Goal: Task Accomplishment & Management: Use online tool/utility

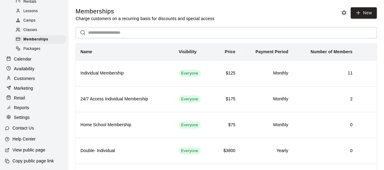
scroll to position [51, 0]
click at [14, 117] on p "Settings" at bounding box center [22, 117] width 16 height 6
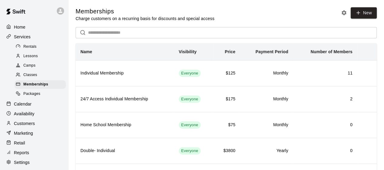
select select "**"
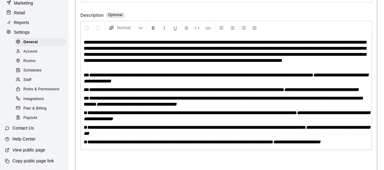
scroll to position [80, 0]
click at [36, 118] on span "Payouts" at bounding box center [30, 118] width 14 height 6
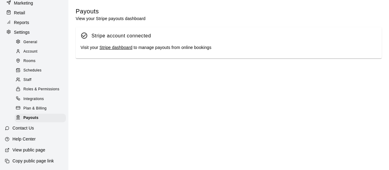
click at [124, 49] on link "Stripe dashboard" at bounding box center [115, 47] width 33 height 5
click at [27, 49] on span "Account" at bounding box center [30, 52] width 14 height 6
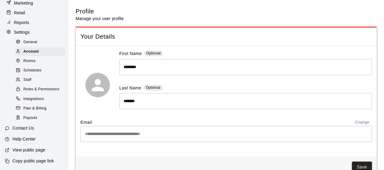
click at [28, 39] on span "General" at bounding box center [30, 42] width 14 height 6
select select "**"
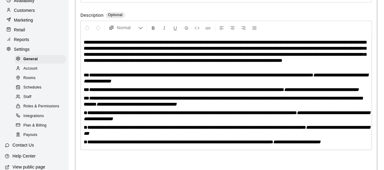
scroll to position [54, 0]
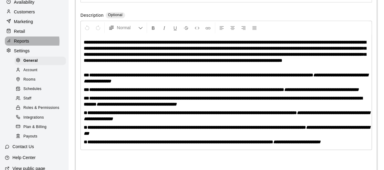
click at [27, 44] on p "Reports" at bounding box center [21, 41] width 15 height 6
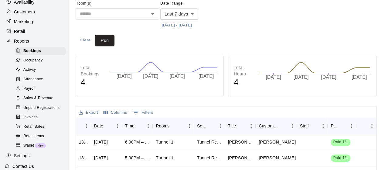
scroll to position [47, 0]
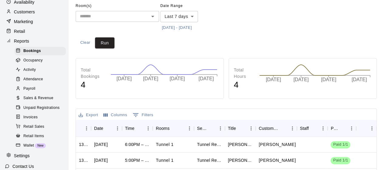
click at [34, 101] on span "Sales & Revenue" at bounding box center [38, 98] width 30 height 6
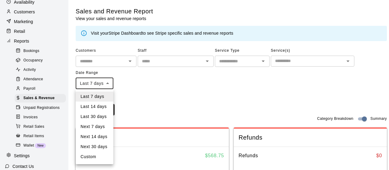
click at [100, 119] on li "Last 30 days" at bounding box center [95, 117] width 38 height 10
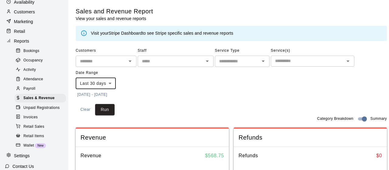
type input "*****"
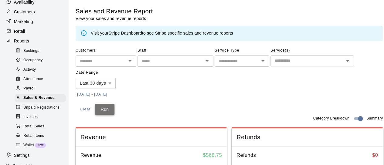
click at [106, 110] on button "Run" at bounding box center [104, 109] width 19 height 11
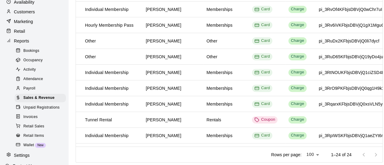
scroll to position [55, 85]
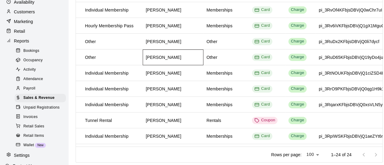
click at [163, 58] on div "[PERSON_NAME]" at bounding box center [164, 57] width 36 height 6
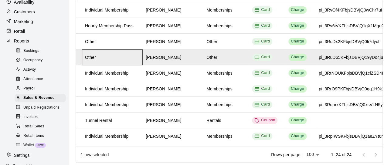
click at [112, 56] on div "Other" at bounding box center [112, 58] width 61 height 16
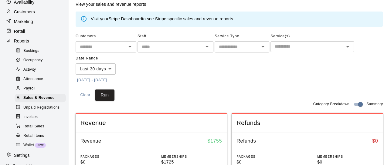
scroll to position [10, 0]
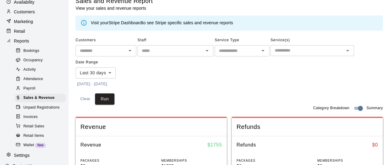
click at [260, 51] on icon "Open" at bounding box center [263, 50] width 7 height 7
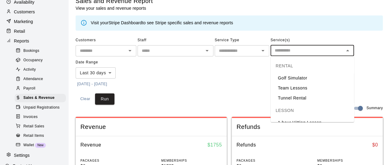
click at [292, 51] on input "text" at bounding box center [308, 51] width 70 height 8
click at [102, 102] on button "Run" at bounding box center [104, 99] width 19 height 11
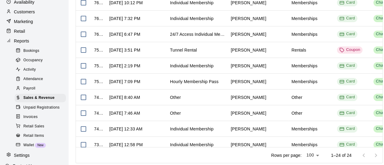
scroll to position [311, 0]
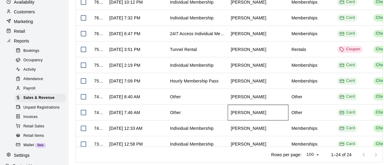
click at [274, 115] on div "[PERSON_NAME]" at bounding box center [258, 113] width 61 height 16
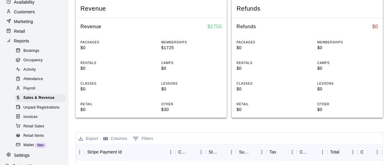
scroll to position [112, 0]
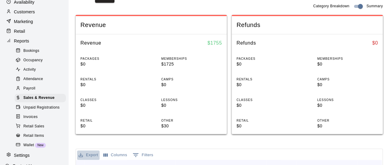
click at [94, 156] on button "Export" at bounding box center [88, 155] width 22 height 9
click at [95, 134] on li "Download as CSV" at bounding box center [100, 133] width 47 height 10
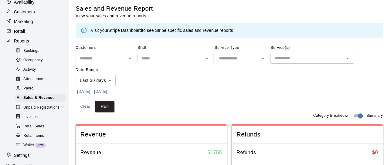
scroll to position [0, 0]
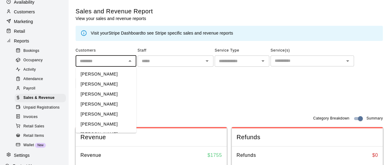
click at [109, 60] on input "text" at bounding box center [100, 61] width 47 height 8
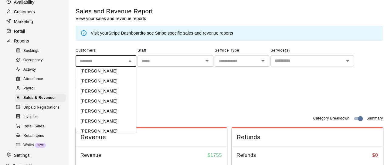
scroll to position [332, 0]
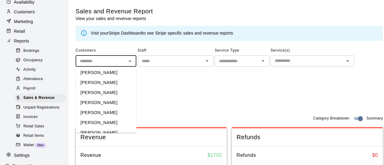
click at [102, 59] on input "text" at bounding box center [100, 61] width 47 height 8
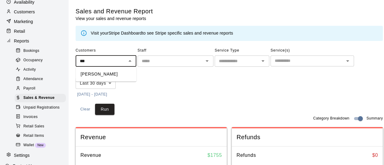
click at [102, 73] on li "[PERSON_NAME]" at bounding box center [106, 74] width 61 height 10
type input "**********"
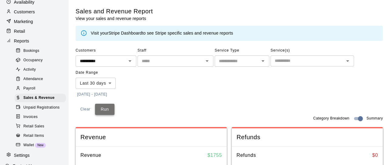
click at [109, 108] on button "Run" at bounding box center [104, 109] width 19 height 11
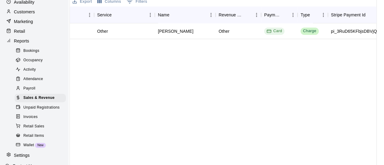
scroll to position [264, 10]
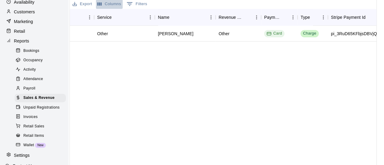
click at [100, 5] on button "Columns" at bounding box center [109, 3] width 27 height 9
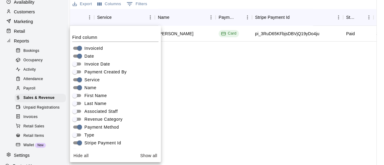
scroll to position [0, 0]
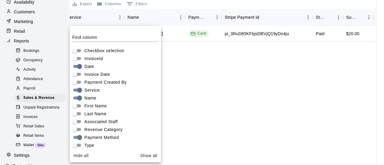
click at [225, 100] on div "[DATE] 7:46 AM Other [PERSON_NAME] Card pi_3RuD65KFbjsDBVjQ19yDo4ju Paid $20.00…" at bounding box center [215, 110] width 425 height 168
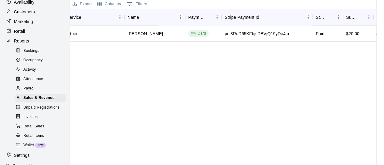
scroll to position [263, 10]
drag, startPoint x: 386, startPoint y: 162, endPoint x: 97, endPoint y: 5, distance: 328.7
click at [97, 5] on icon "Select columns" at bounding box center [99, 4] width 4 height 3
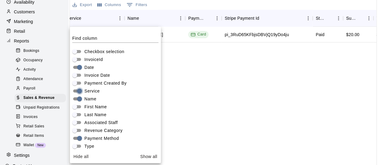
scroll to position [0, 54]
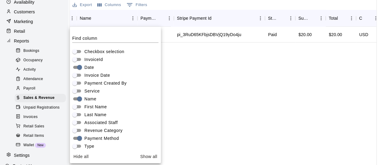
click at [195, 83] on div "[DATE] 7:46 AM [PERSON_NAME] Card pi_3RuD65KFbjsDBVjQ19yDo4ju Paid $20.00 $20.0…" at bounding box center [198, 111] width 365 height 168
